Goal: Navigation & Orientation: Understand site structure

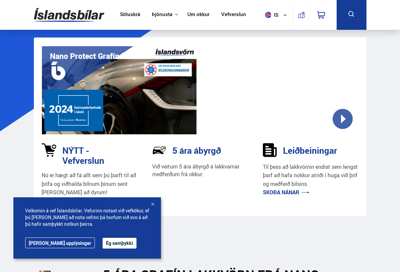
click at [153, 205] on div at bounding box center [152, 205] width 7 height 7
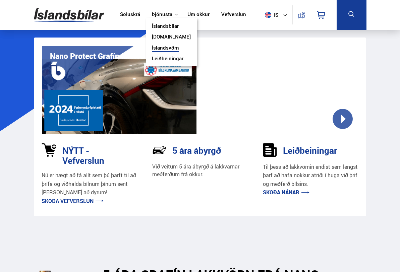
click at [170, 26] on link "Íslandsbílar" at bounding box center [165, 26] width 27 height 7
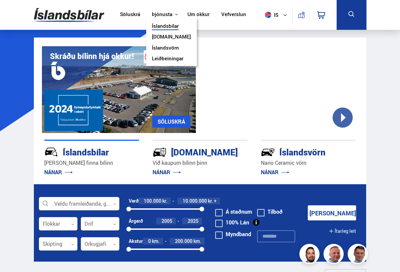
click at [167, 13] on button "Þjónusta" at bounding box center [162, 14] width 20 height 6
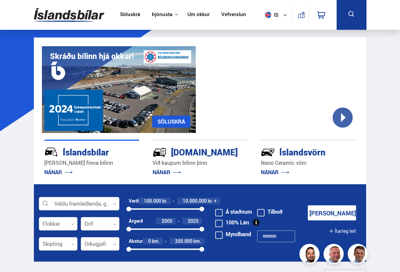
click at [196, 14] on link "Um okkur" at bounding box center [198, 14] width 22 height 7
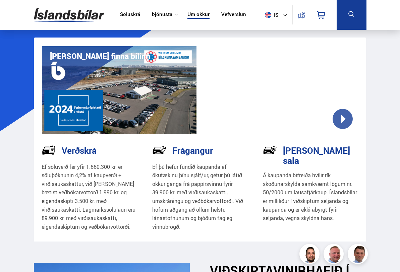
click at [64, 15] on img at bounding box center [69, 15] width 70 height 22
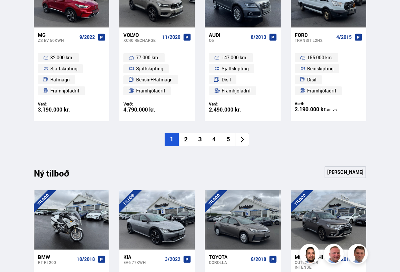
scroll to position [496, 0]
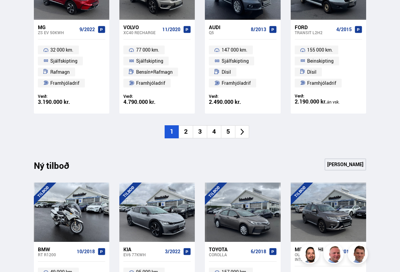
click at [242, 131] on icon at bounding box center [241, 132] width 3 height 6
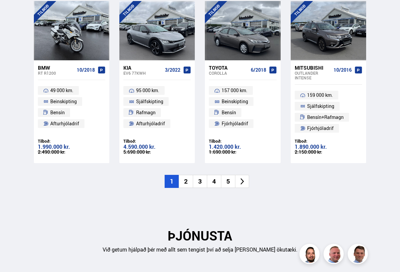
scroll to position [697, 0]
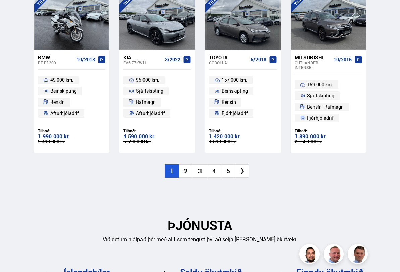
click at [240, 171] on icon at bounding box center [242, 171] width 8 height 8
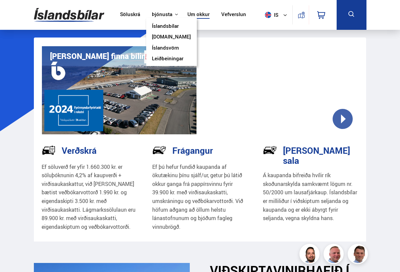
click at [163, 17] on button "Þjónusta" at bounding box center [162, 14] width 20 height 6
click at [167, 48] on link "Íslandsvörn" at bounding box center [165, 48] width 27 height 7
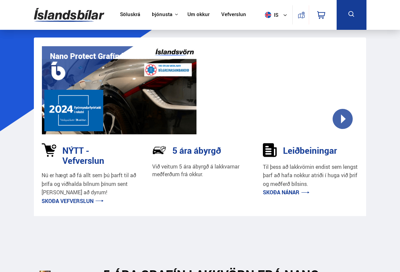
click at [129, 13] on link "Söluskrá" at bounding box center [130, 14] width 20 height 7
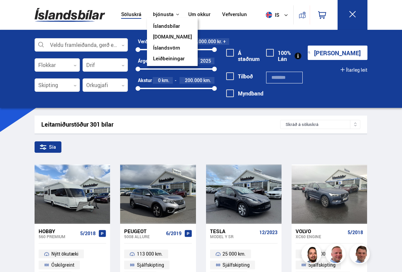
drag, startPoint x: 164, startPoint y: 15, endPoint x: 162, endPoint y: 49, distance: 33.9
click at [162, 18] on div "Þjónusta Íslandsbílar [DOMAIN_NAME] Íslandsvörn Leiðbeiningar" at bounding box center [165, 14] width 36 height 6
click at [164, 59] on link "Leiðbeiningar" at bounding box center [169, 59] width 32 height 7
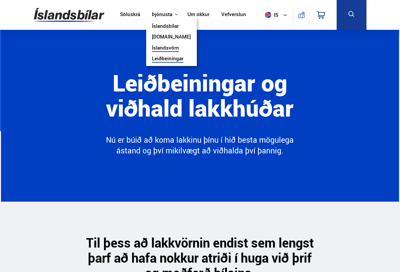
click at [164, 47] on link "Íslandsvörn" at bounding box center [165, 48] width 27 height 7
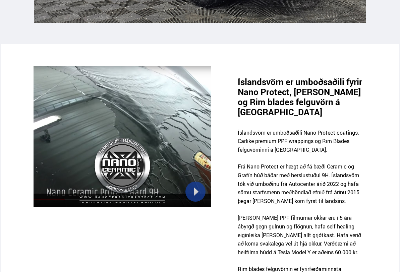
scroll to position [510, 0]
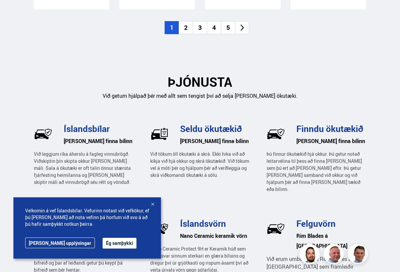
scroll to position [845, 0]
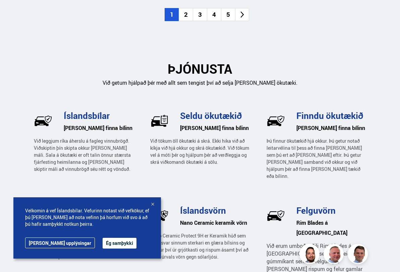
click at [244, 12] on icon at bounding box center [242, 15] width 8 height 8
click at [243, 12] on icon at bounding box center [242, 15] width 8 height 8
